Goal: Find specific page/section: Find specific page/section

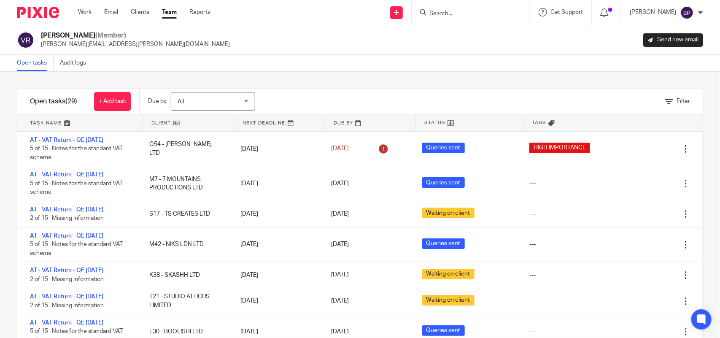
click at [32, 65] on link "Open tasks" at bounding box center [35, 63] width 37 height 16
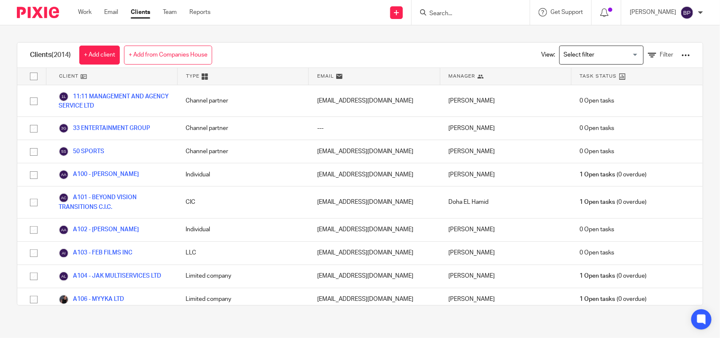
click at [447, 13] on input "Search" at bounding box center [466, 14] width 76 height 8
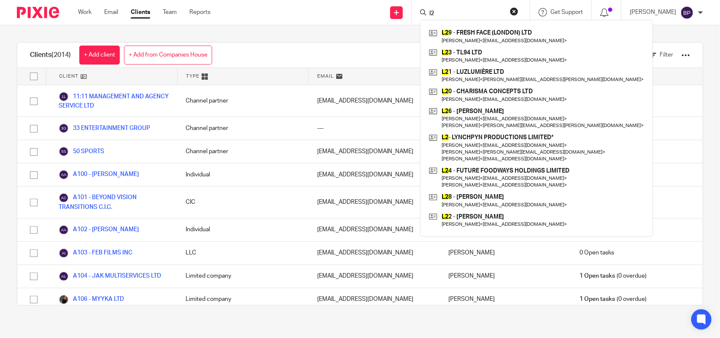
type input "l"
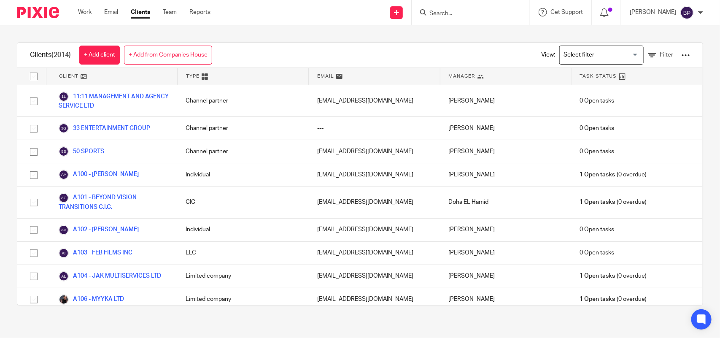
click at [472, 11] on input "Search" at bounding box center [466, 14] width 76 height 8
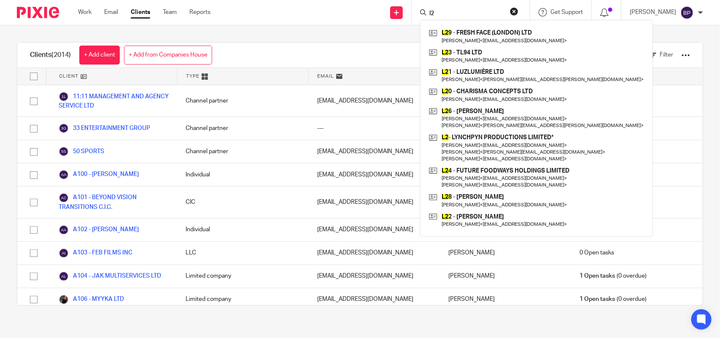
type input "l2"
click at [518, 11] on button "reset" at bounding box center [514, 11] width 8 height 8
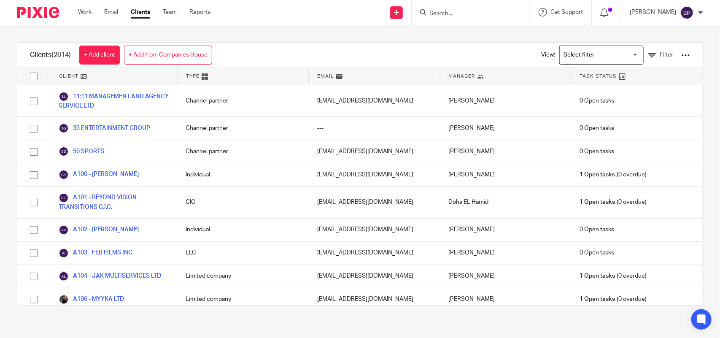
click at [344, 19] on div "Send new email Create task Add client Request signature Get Support Contact via…" at bounding box center [471, 12] width 497 height 25
click at [485, 9] on form at bounding box center [473, 12] width 90 height 11
click at [475, 13] on input "Search" at bounding box center [466, 14] width 76 height 8
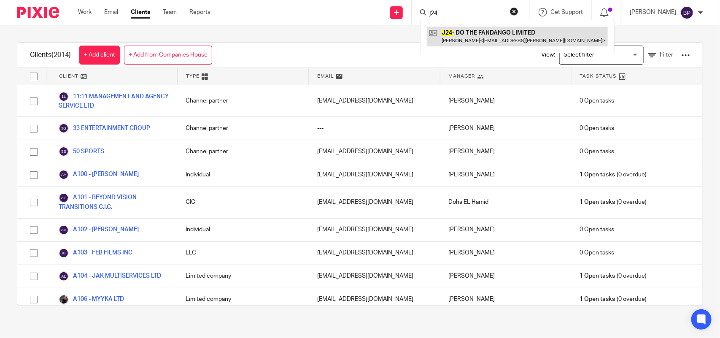
type input "j24"
click at [506, 45] on link at bounding box center [517, 36] width 181 height 19
